Goal: Information Seeking & Learning: Learn about a topic

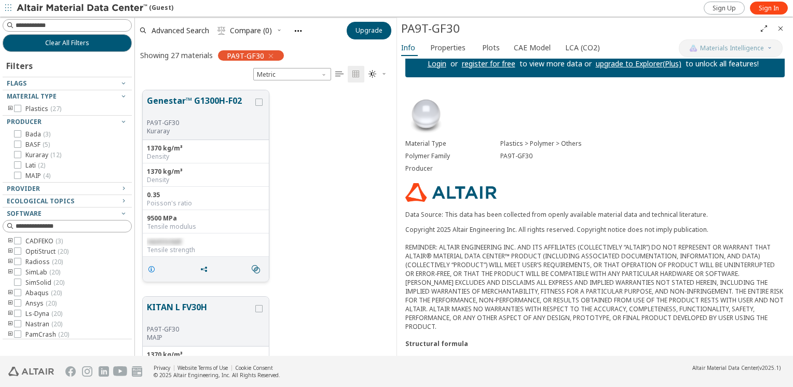
click at [155, 268] on icon "grid" at bounding box center [151, 269] width 8 height 8
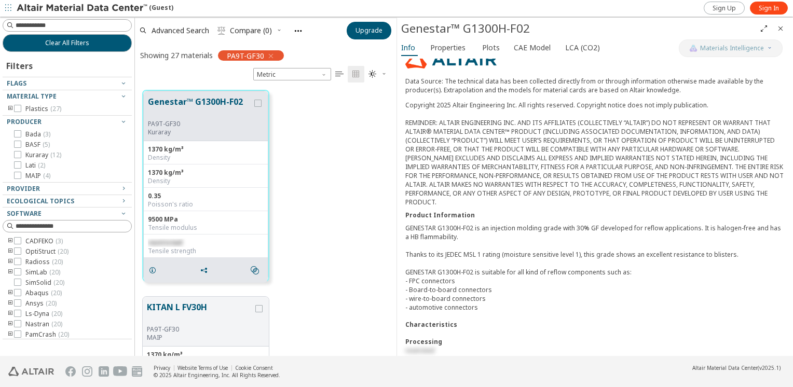
scroll to position [239, 0]
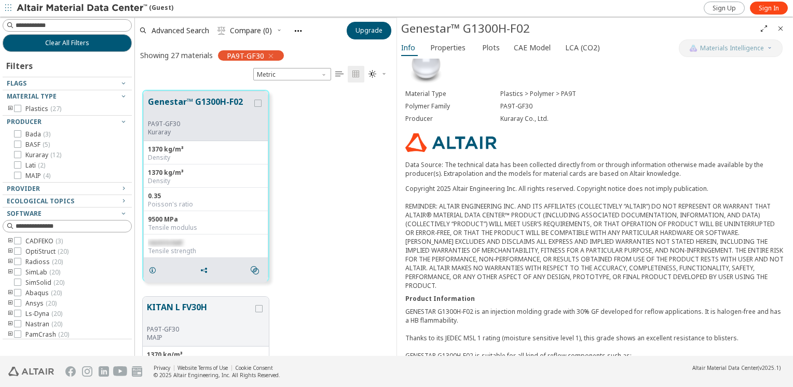
scroll to position [31, 0]
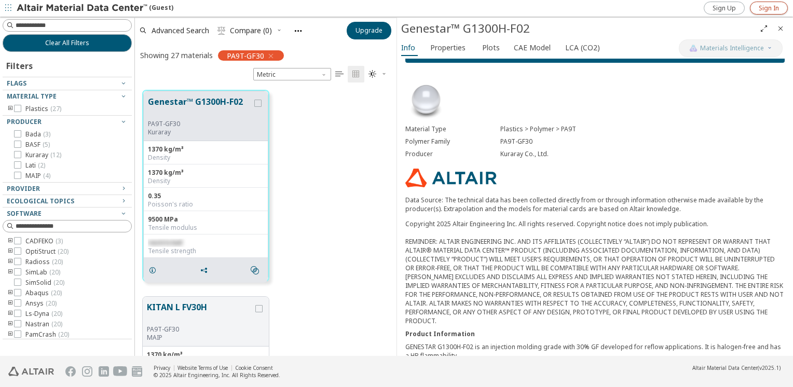
click at [764, 9] on span "Sign In" at bounding box center [768, 8] width 20 height 8
